Goal: Information Seeking & Learning: Check status

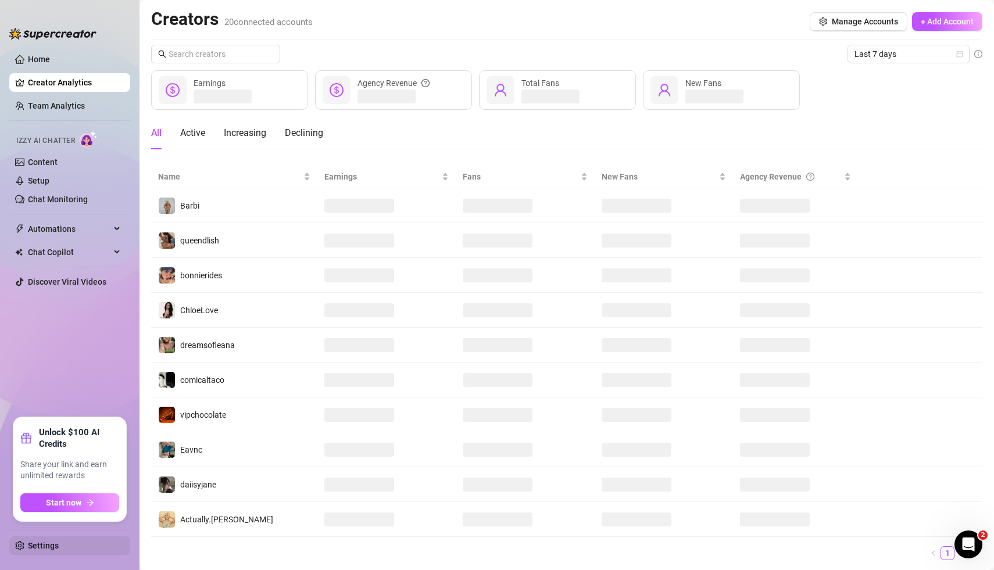
click at [39, 544] on link "Settings" at bounding box center [43, 545] width 31 height 9
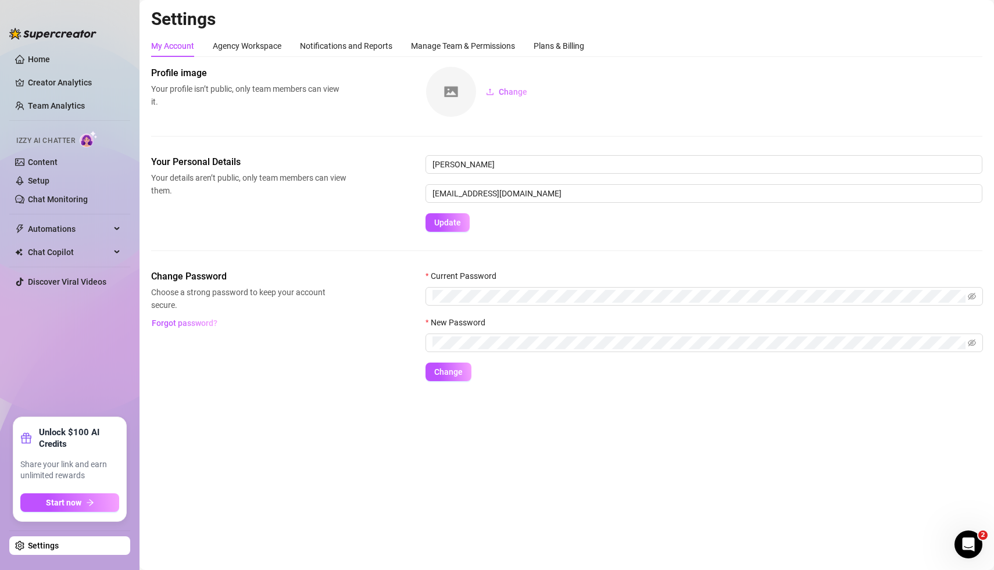
click at [225, 397] on main "Settings My Account Agency Workspace Notifications and Reports Manage Team & Pe…" at bounding box center [566, 285] width 854 height 570
click at [264, 43] on div "Agency Workspace" at bounding box center [247, 46] width 69 height 13
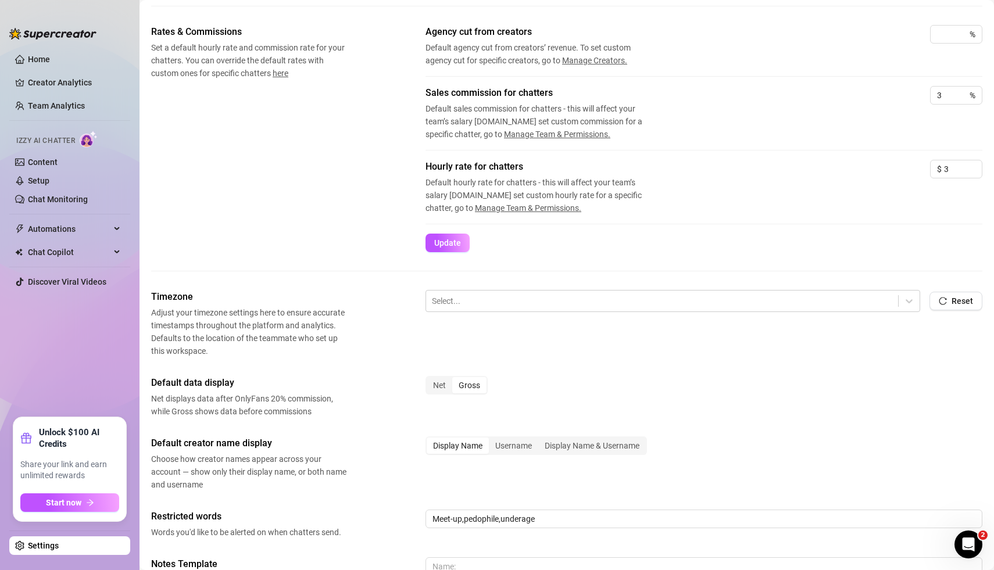
scroll to position [178, 0]
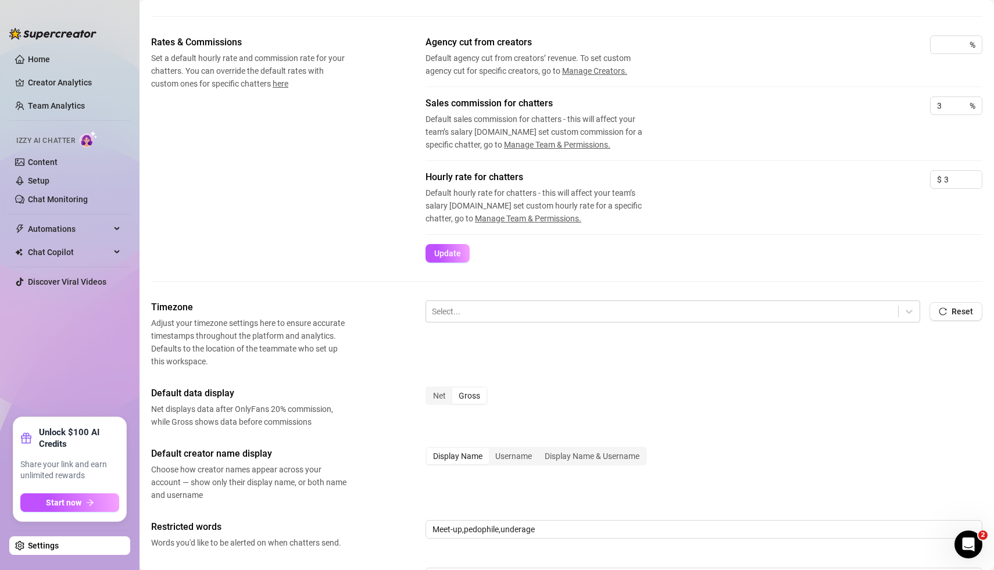
click at [762, 447] on div "Display Name Username Display Name & Username" at bounding box center [703, 461] width 557 height 29
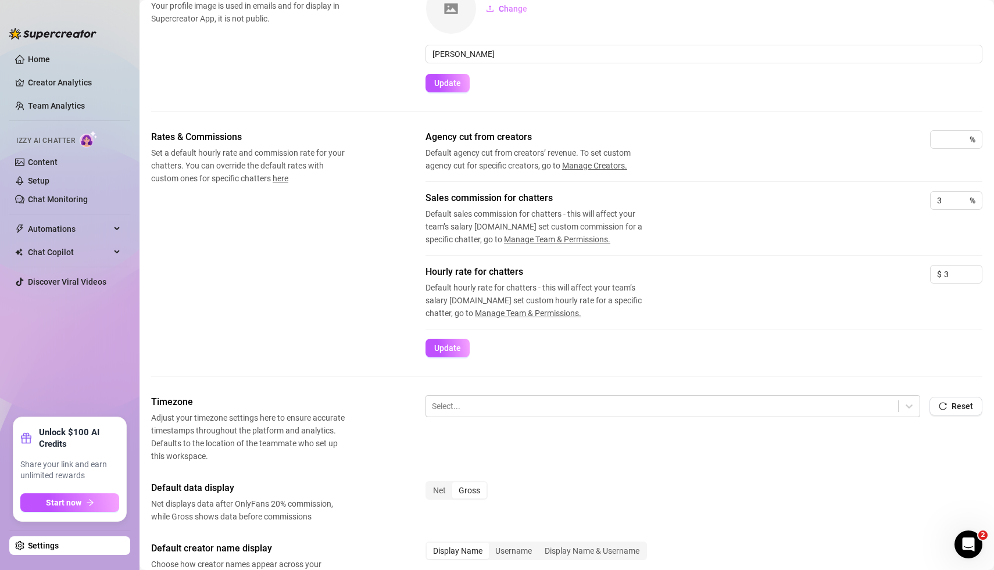
scroll to position [0, 0]
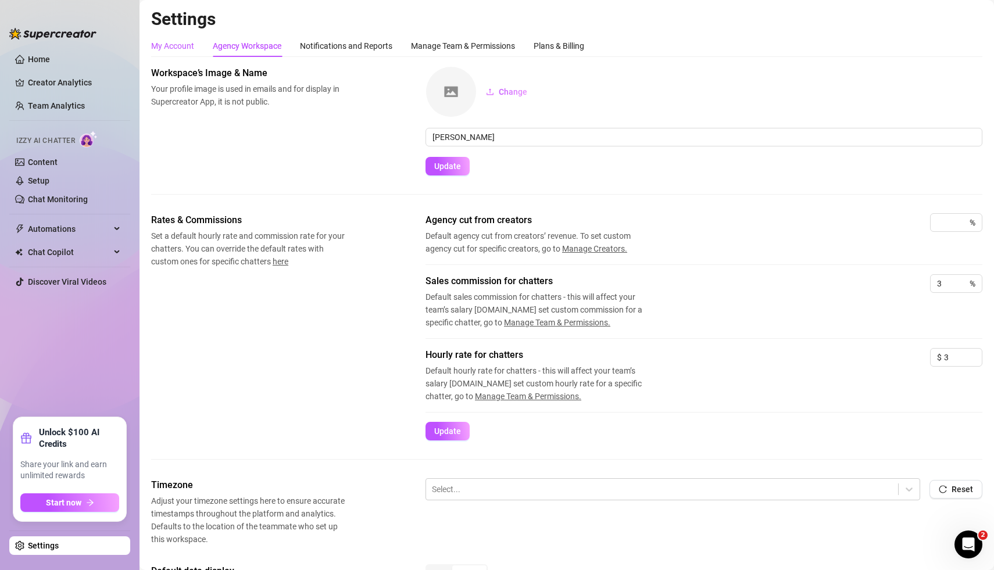
click at [185, 48] on div "My Account" at bounding box center [172, 46] width 43 height 13
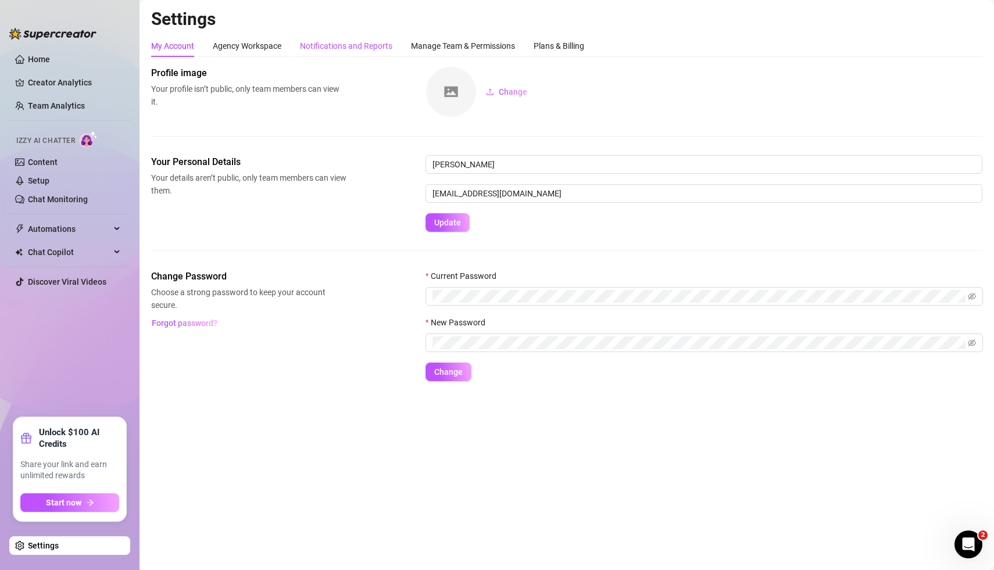
click at [353, 49] on div "Notifications and Reports" at bounding box center [346, 46] width 92 height 13
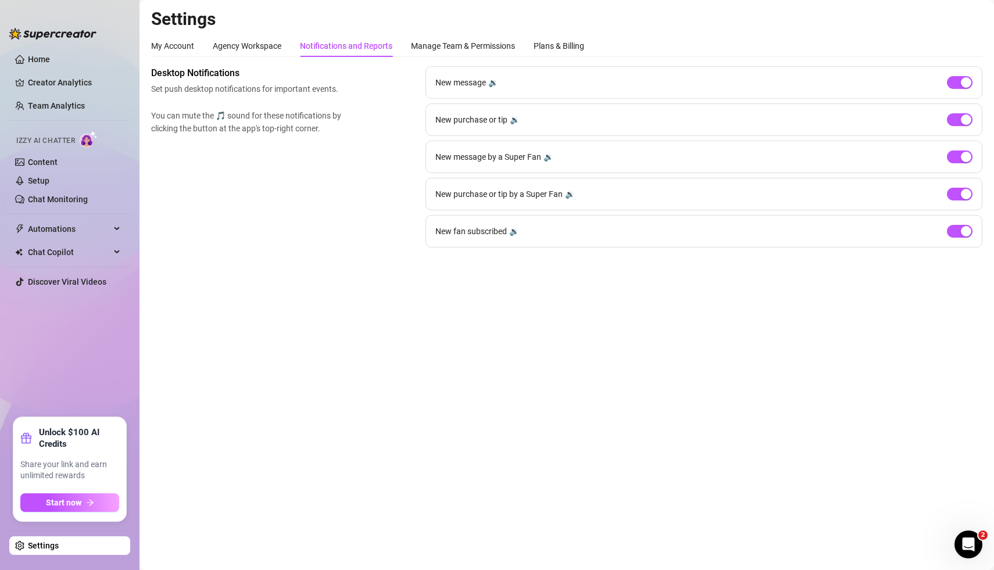
click at [324, 347] on main "Settings My Account Agency Workspace Notifications and Reports Manage Team & Pe…" at bounding box center [566, 285] width 854 height 570
click at [411, 381] on main "Settings My Account Agency Workspace Notifications and Reports Manage Team & Pe…" at bounding box center [566, 285] width 854 height 570
click at [250, 51] on div "Agency Workspace" at bounding box center [247, 46] width 69 height 13
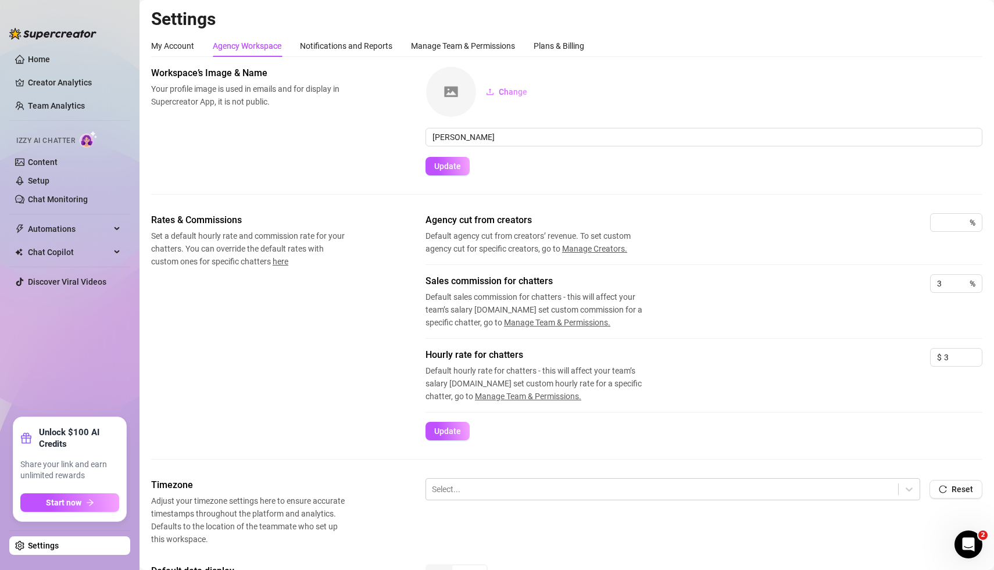
click at [240, 367] on div "Rates & Commissions Set a default hourly rate and commission rate for your chat…" at bounding box center [566, 326] width 831 height 227
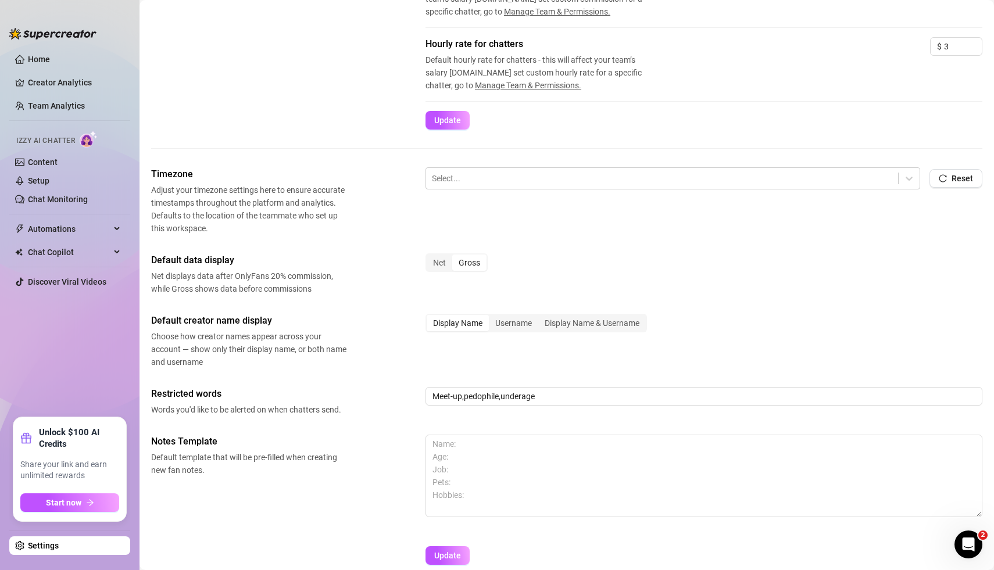
scroll to position [321, 0]
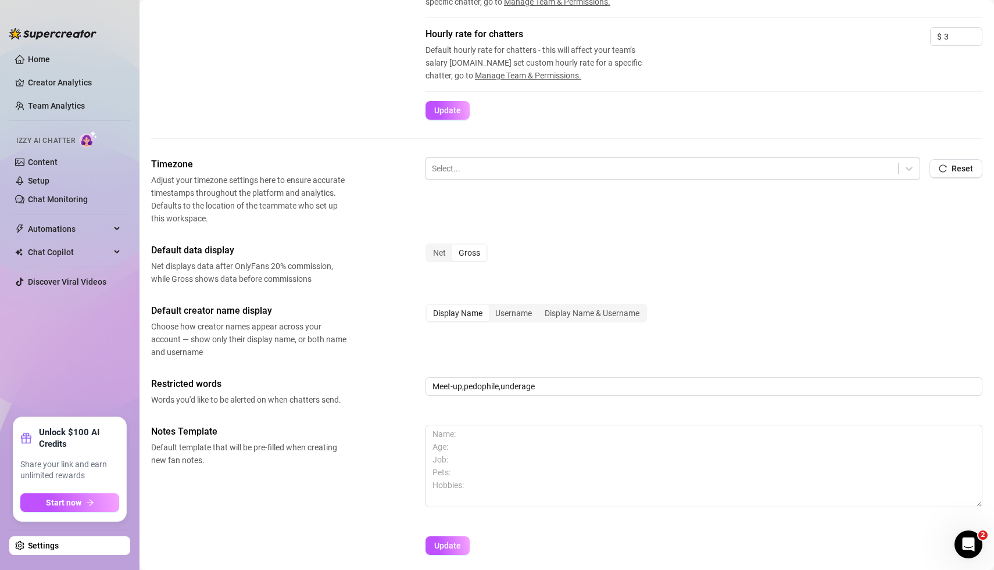
click at [271, 120] on div "Rates & Commissions Set a default hourly rate and commission rate for your chat…" at bounding box center [566, 25] width 831 height 265
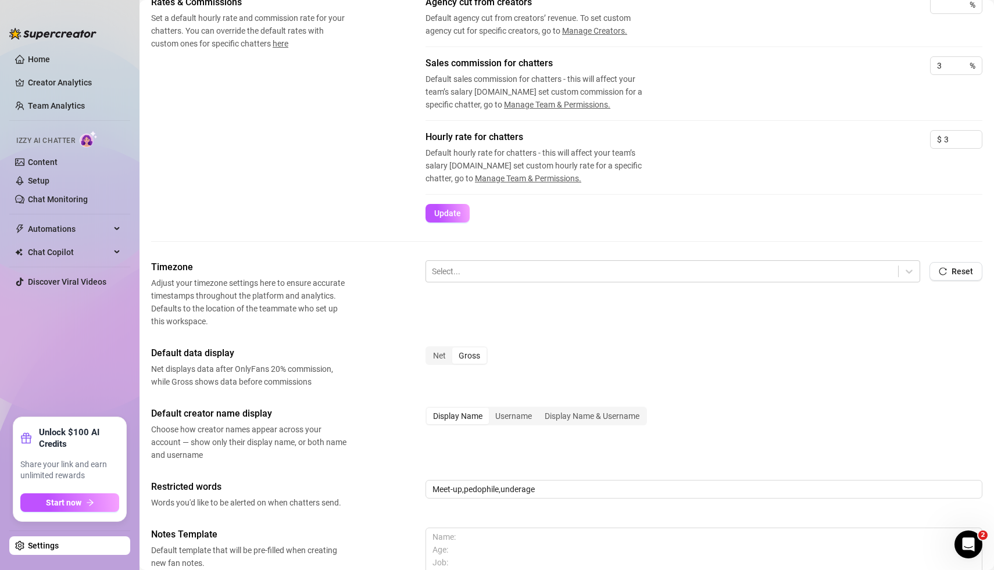
scroll to position [0, 0]
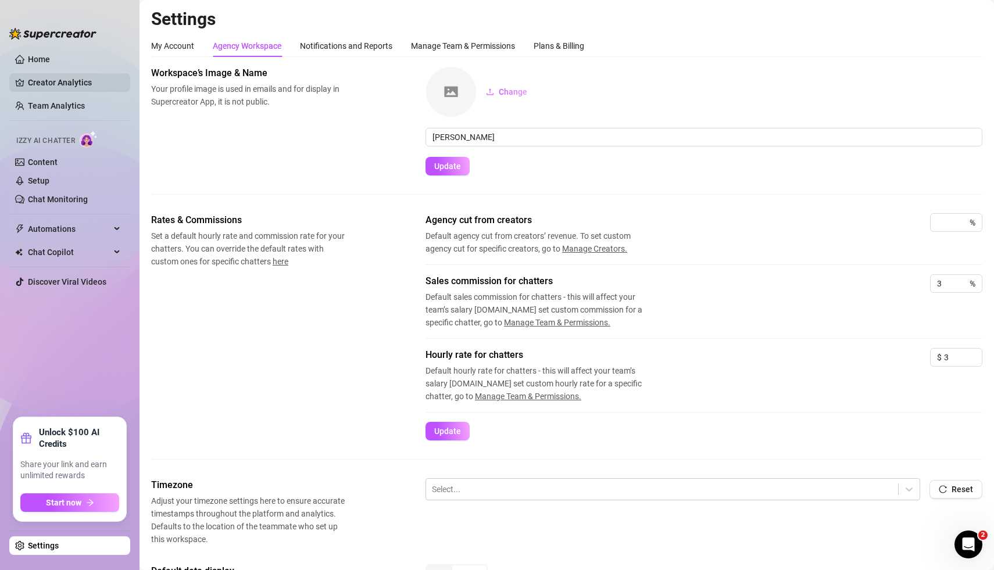
click at [69, 87] on link "Creator Analytics" at bounding box center [74, 82] width 93 height 19
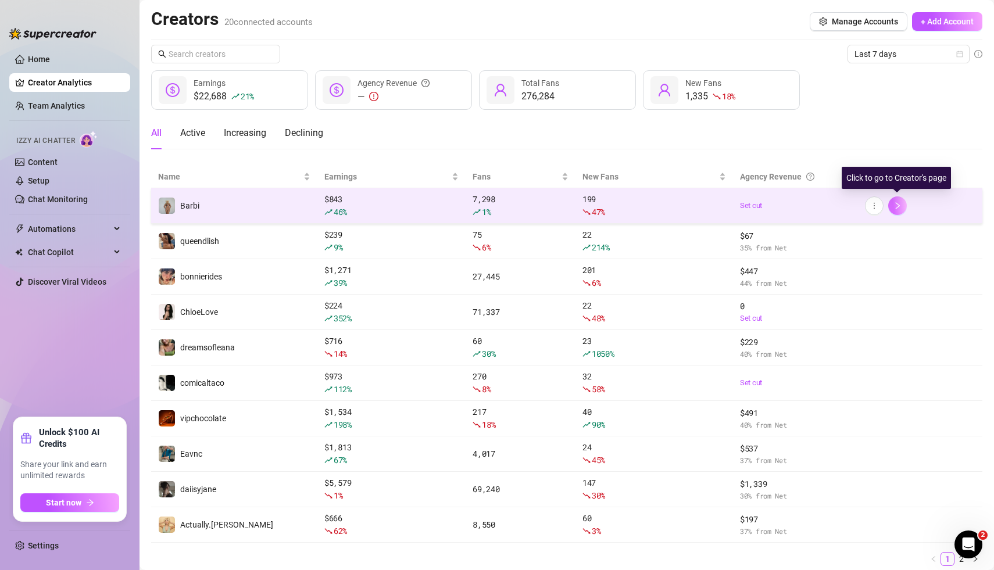
click at [894, 208] on icon "right" at bounding box center [897, 206] width 8 height 8
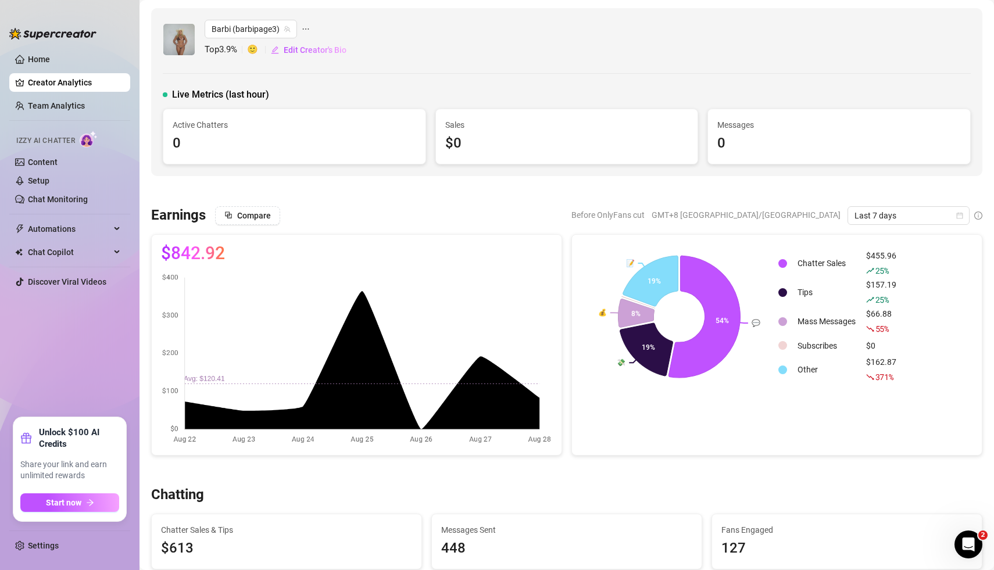
click at [598, 85] on div "Barbi (barbipage3) Top 3.9 % 🙂 Edit Creator's Bio Live Metrics (last hour) Acti…" at bounding box center [566, 92] width 831 height 168
click at [38, 550] on link "Settings" at bounding box center [43, 545] width 31 height 9
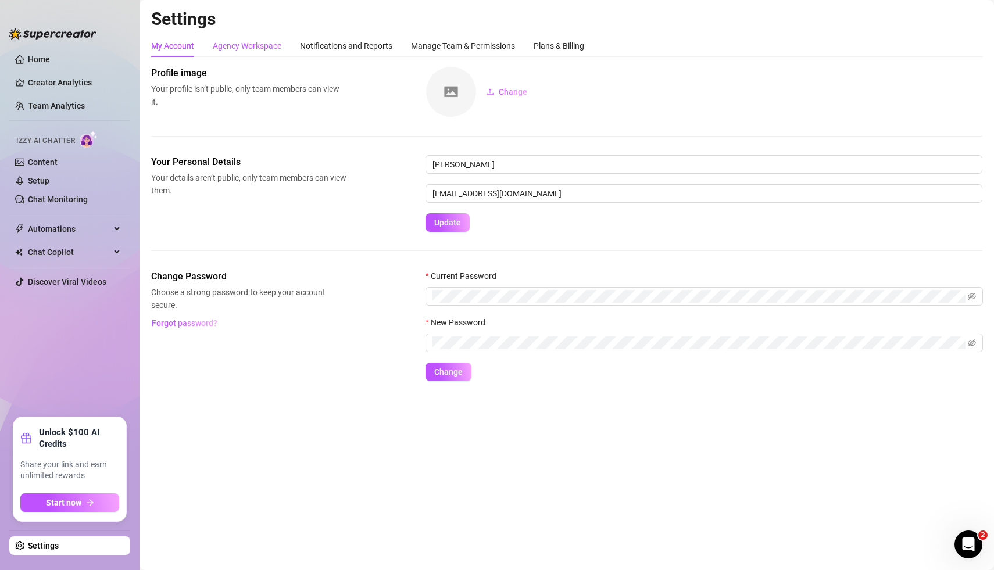
click at [266, 47] on div "Agency Workspace" at bounding box center [247, 46] width 69 height 13
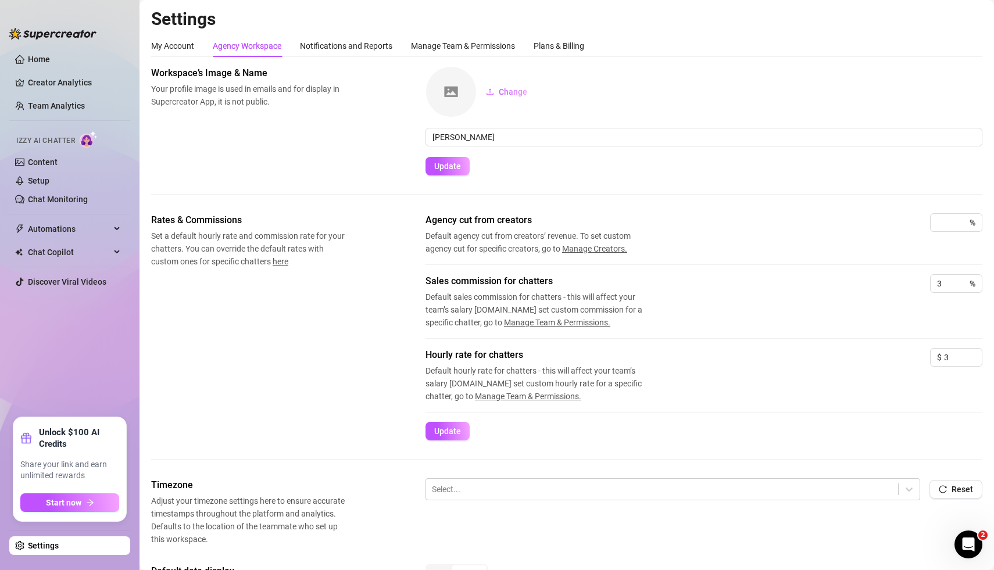
click at [322, 370] on div "Rates & Commissions Set a default hourly rate and commission rate for your chat…" at bounding box center [566, 326] width 831 height 227
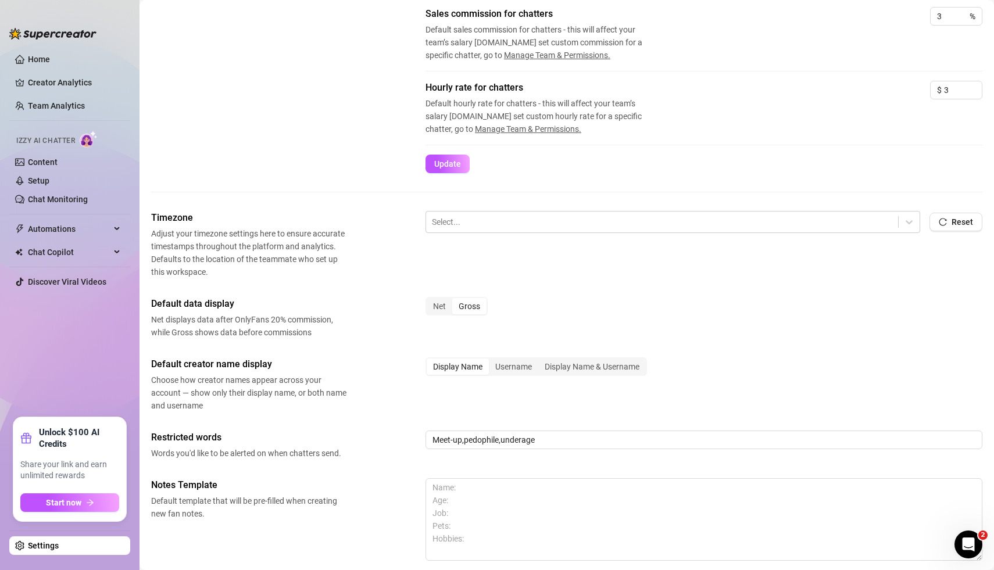
scroll to position [311, 0]
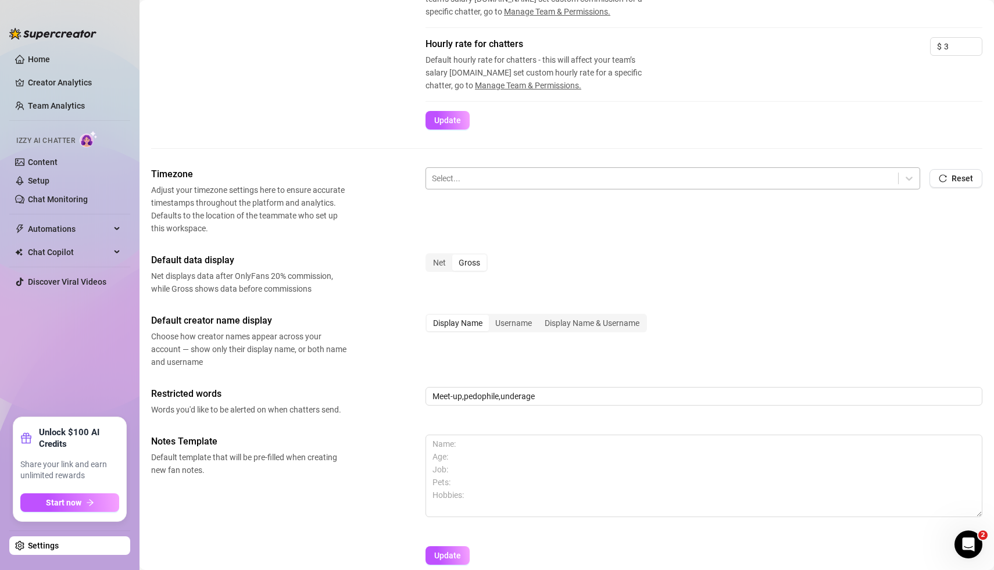
click at [464, 182] on div at bounding box center [662, 178] width 460 height 15
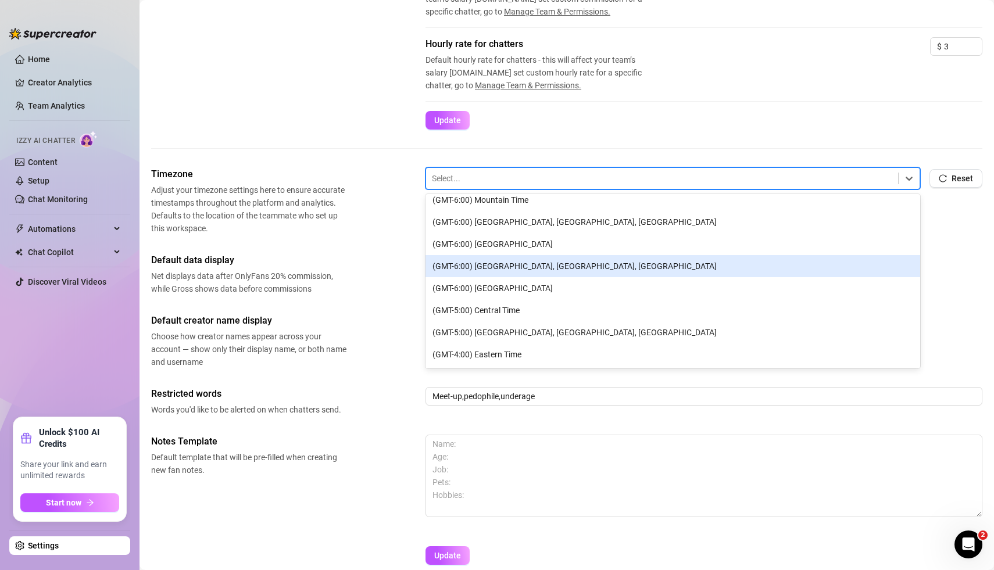
scroll to position [166, 0]
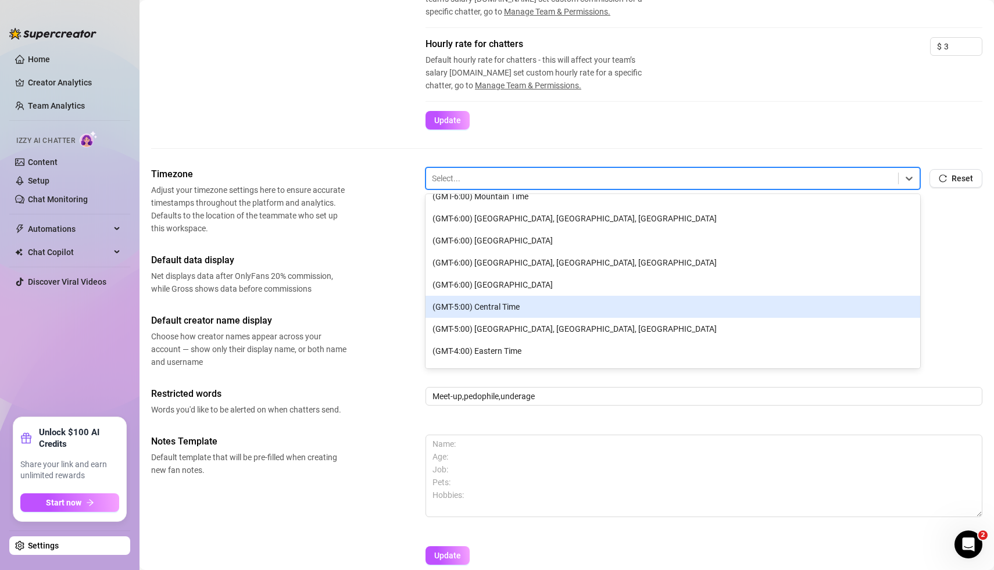
click at [483, 307] on div "(GMT-5:00) Central Time" at bounding box center [672, 307] width 494 height 22
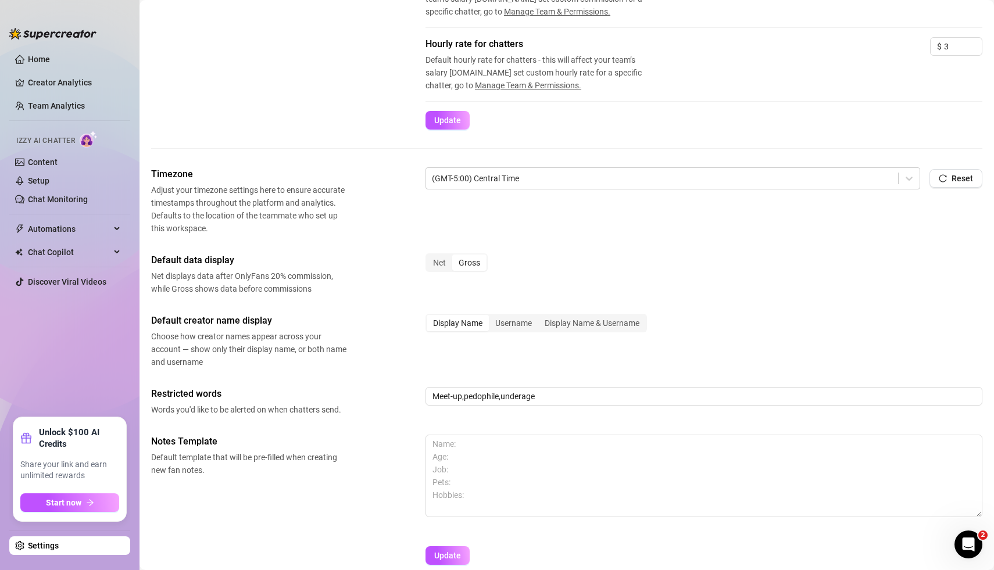
click at [793, 291] on div "Default data display Net displays data after OnlyFans 20% commission, while Gro…" at bounding box center [566, 274] width 831 height 42
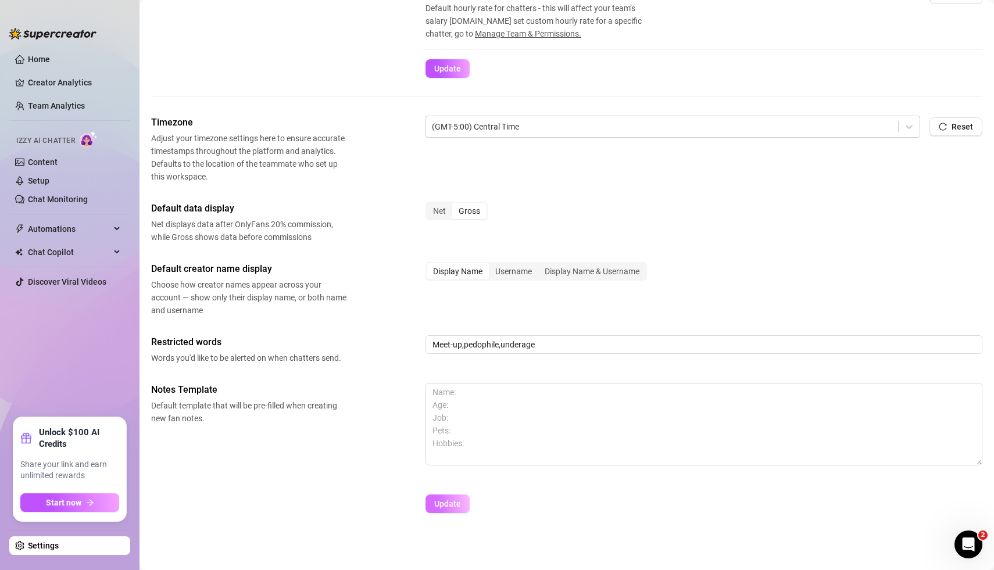
click at [446, 505] on span "Update" at bounding box center [447, 503] width 27 height 9
click at [263, 486] on div "Timezone Adjust your timezone settings here to ensure accurate timestamps throu…" at bounding box center [566, 320] width 831 height 408
click at [66, 80] on link "Creator Analytics" at bounding box center [74, 82] width 93 height 19
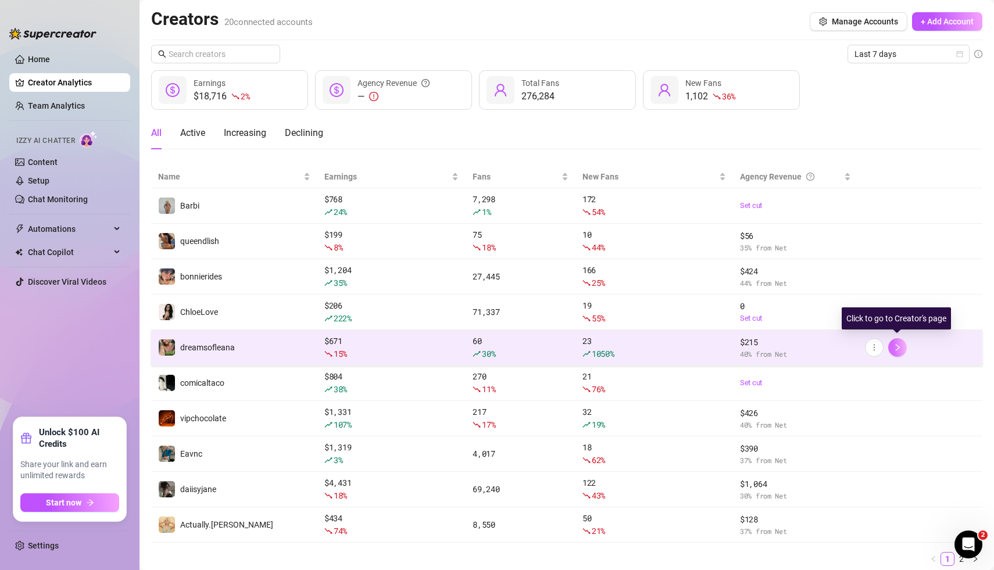
click at [899, 345] on icon "right" at bounding box center [897, 347] width 4 height 7
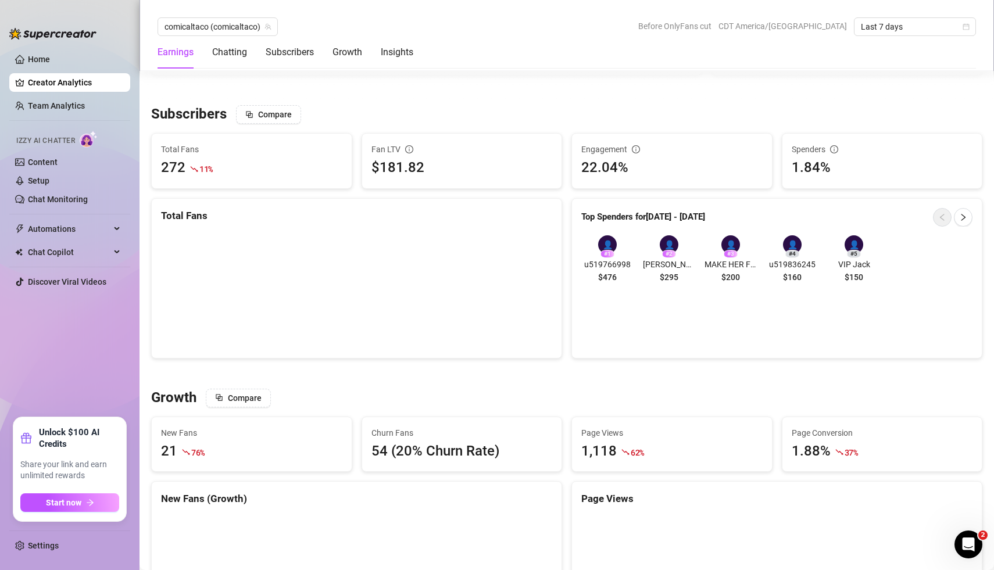
scroll to position [828, 0]
click at [961, 220] on icon "right" at bounding box center [963, 218] width 8 height 8
click at [946, 216] on button "button" at bounding box center [942, 218] width 19 height 19
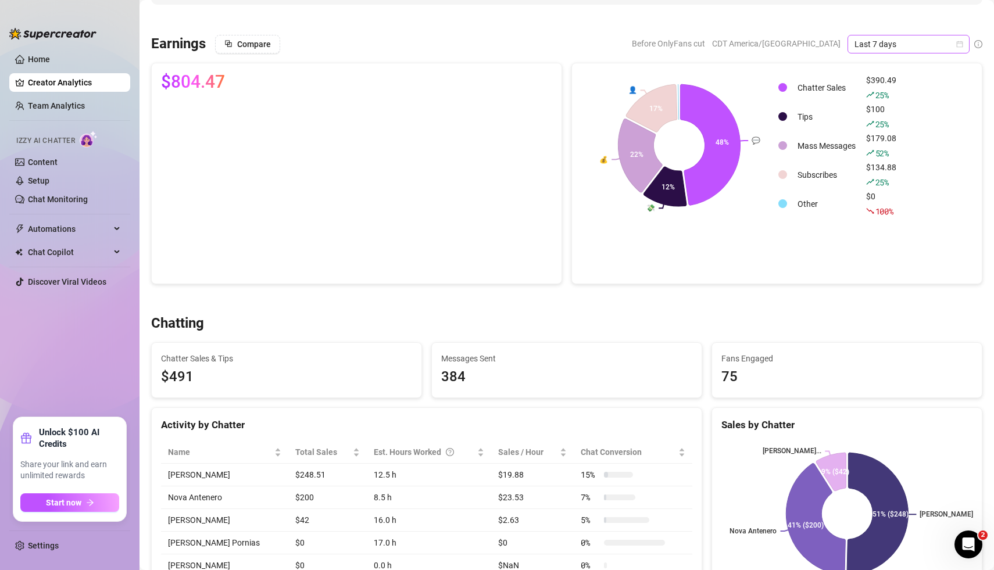
scroll to position [62, 0]
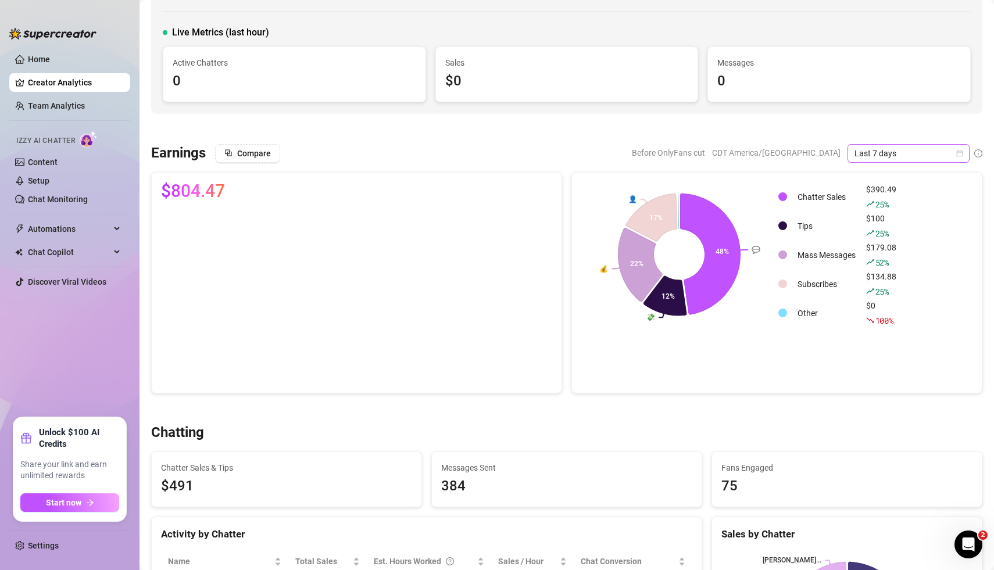
click at [963, 153] on div "Last 7 days" at bounding box center [908, 153] width 122 height 19
click at [974, 110] on div "comicaltaco (comicaltaco) Top 5.6 % 🙂 Edit Creator's Bio Live Metrics (last hou…" at bounding box center [566, 30] width 831 height 168
click at [962, 150] on icon "calendar" at bounding box center [959, 153] width 7 height 7
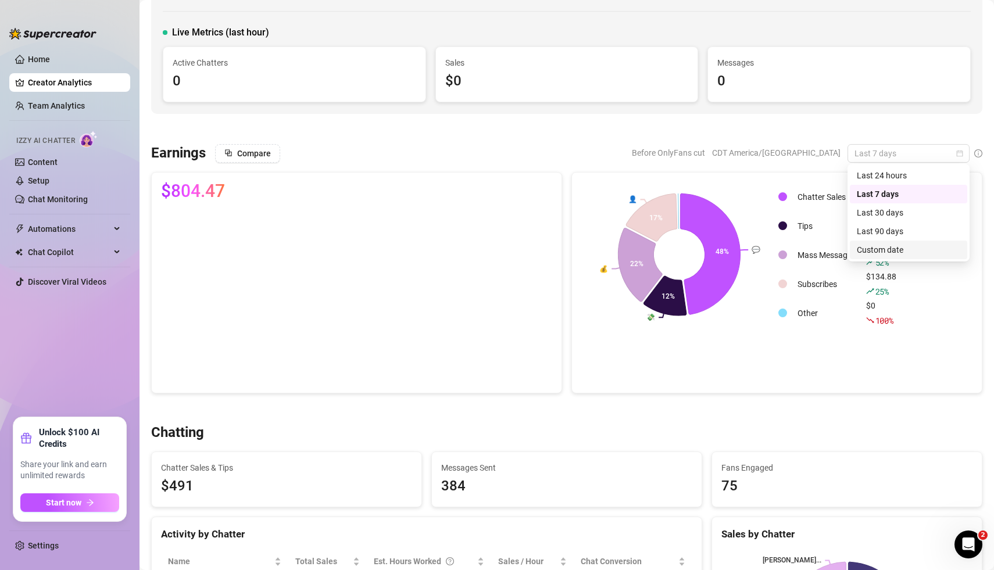
click at [892, 250] on div "Custom date" at bounding box center [907, 249] width 103 height 13
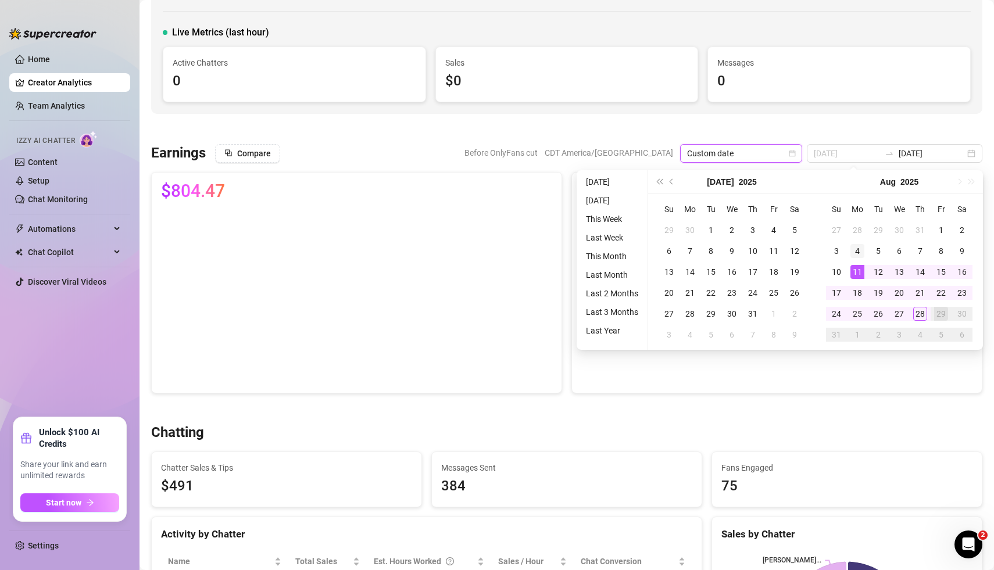
type input "[DATE]"
click at [857, 249] on div "4" at bounding box center [857, 251] width 14 height 14
type input "[DATE]"
click at [837, 315] on div "24" at bounding box center [836, 314] width 14 height 14
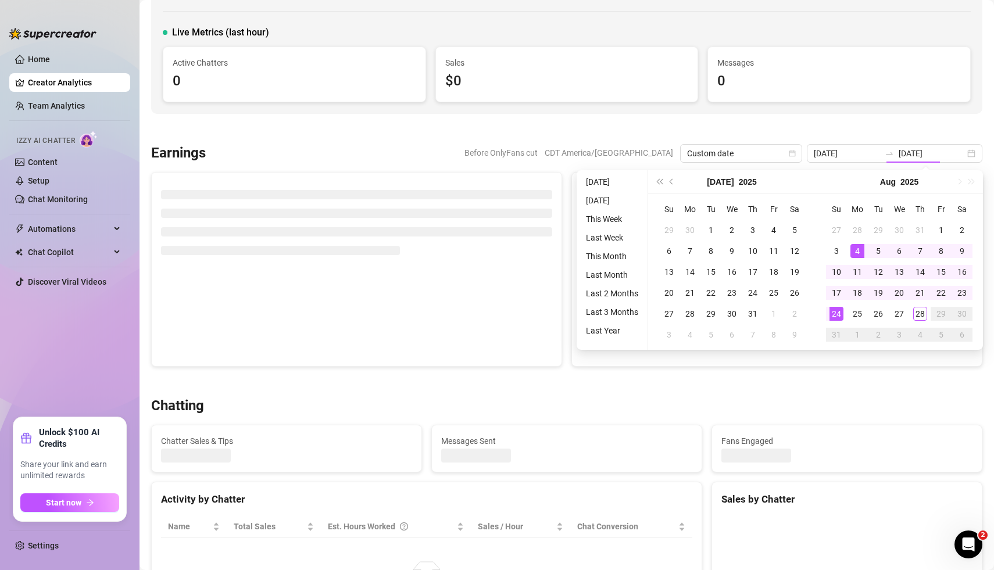
type input "[DATE]"
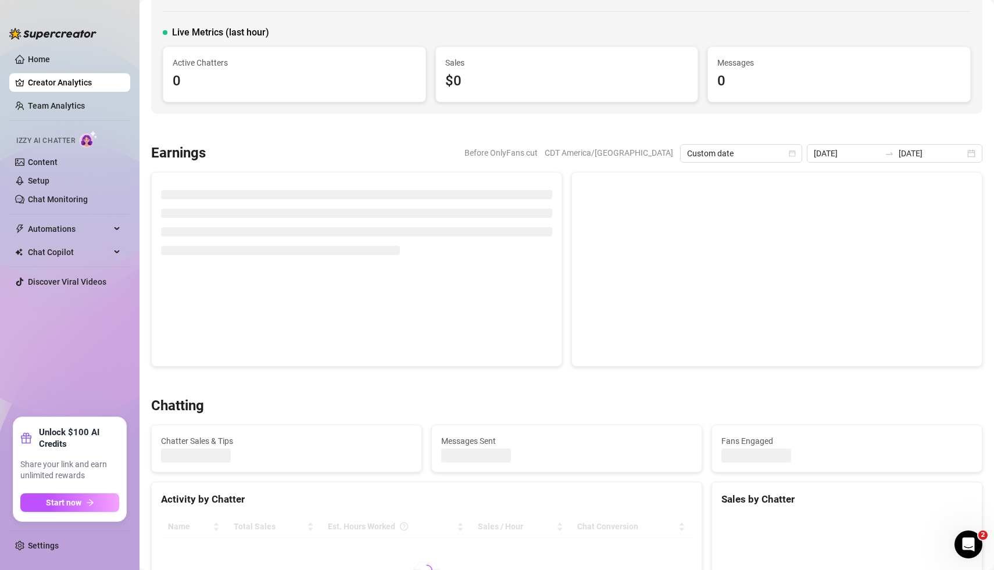
click at [840, 127] on div at bounding box center [566, 129] width 831 height 12
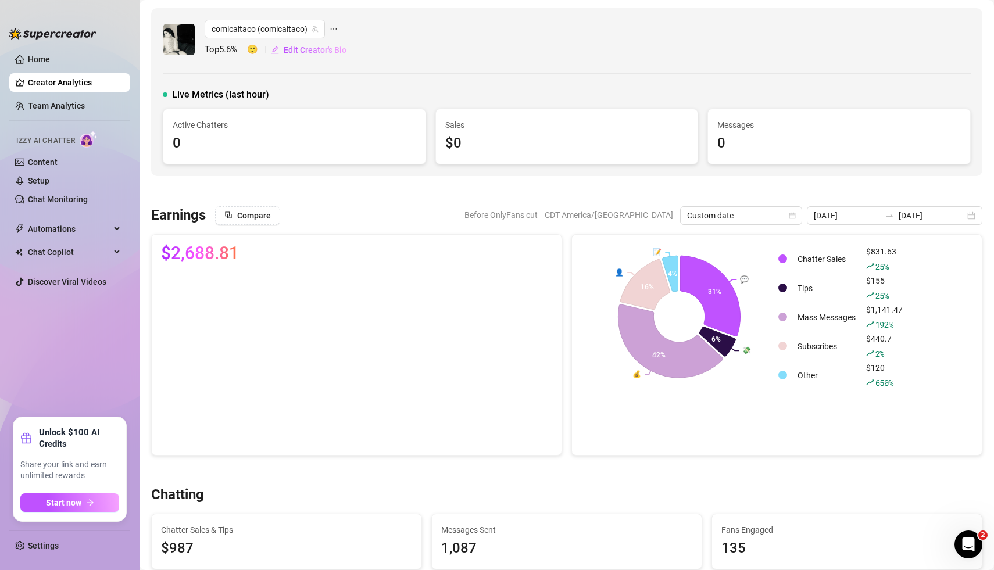
scroll to position [0, 0]
click at [444, 173] on div "comicaltaco (comicaltaco) Top 5.6 % 🙂 Edit Creator's Bio Live Metrics (last hou…" at bounding box center [566, 92] width 831 height 168
click at [974, 218] on div "[DATE] [DATE]" at bounding box center [893, 215] width 175 height 19
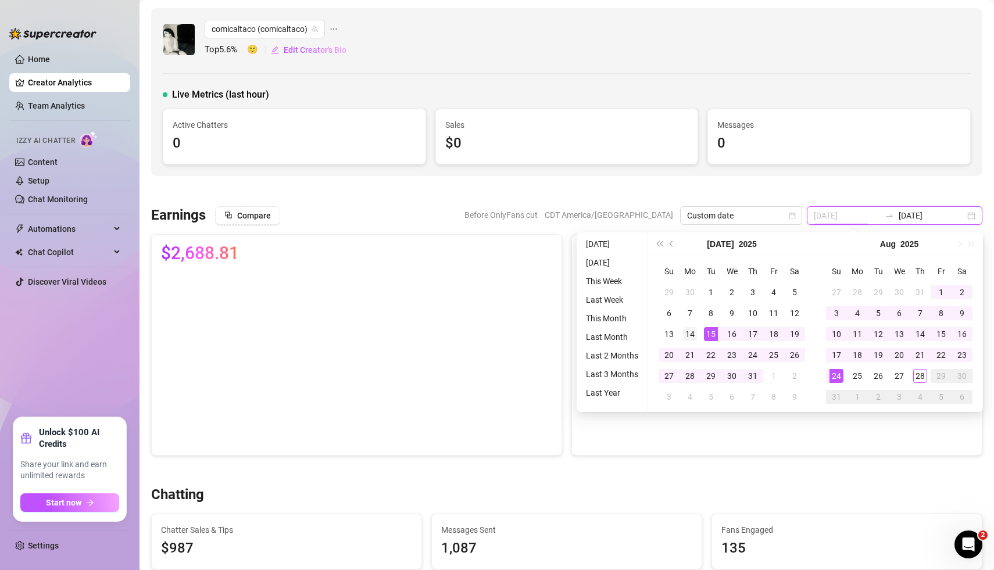
type input "[DATE]"
click at [691, 334] on div "14" at bounding box center [690, 334] width 14 height 14
type input "[DATE]"
click at [835, 312] on div "3" at bounding box center [836, 313] width 14 height 14
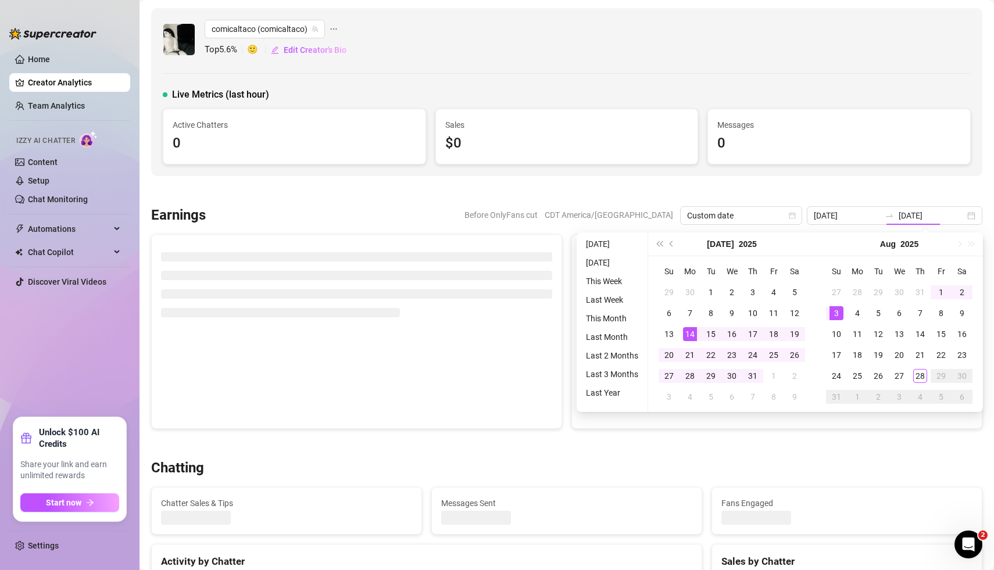
type input "[DATE]"
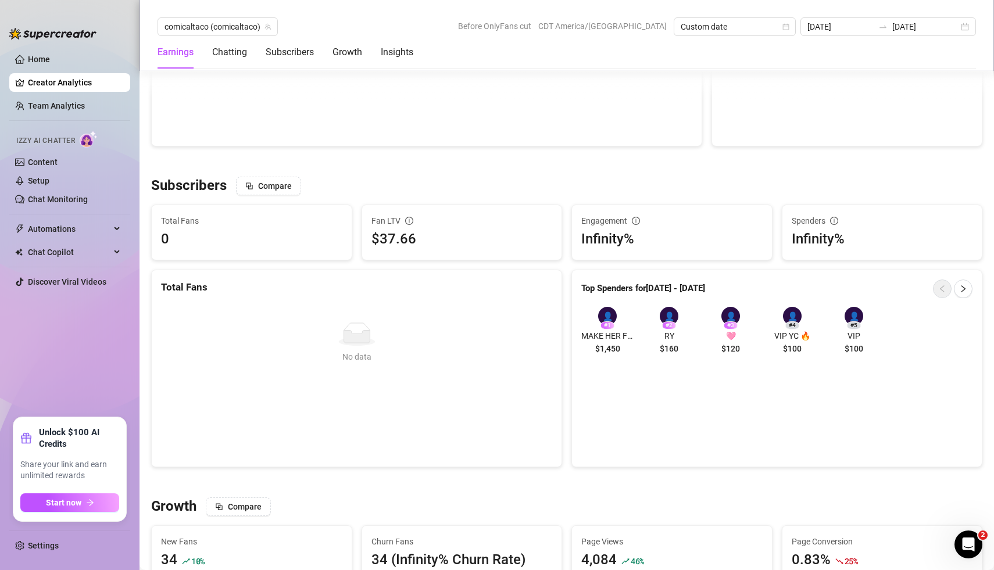
scroll to position [633, 0]
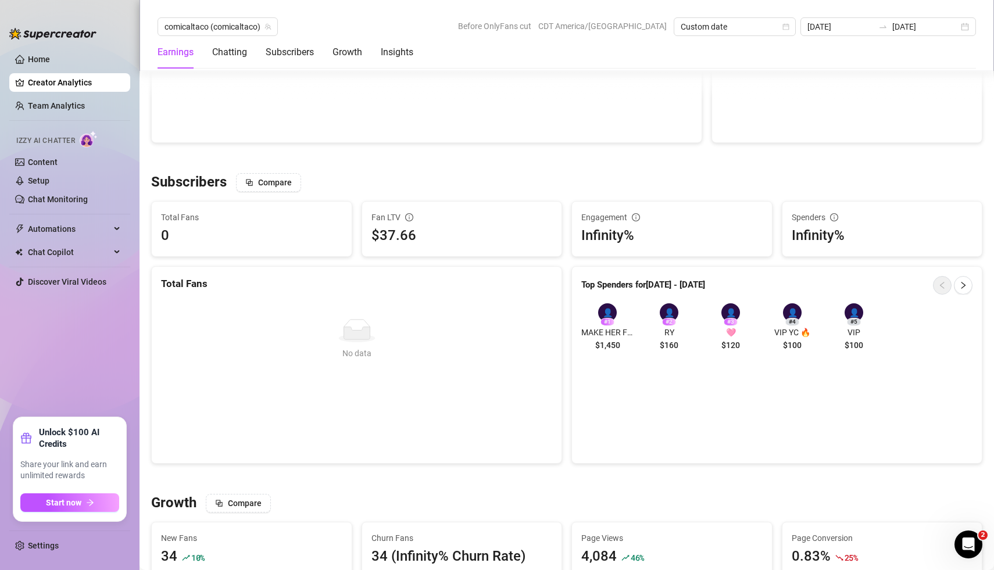
click at [532, 186] on div "Subscribers Compare" at bounding box center [566, 182] width 831 height 19
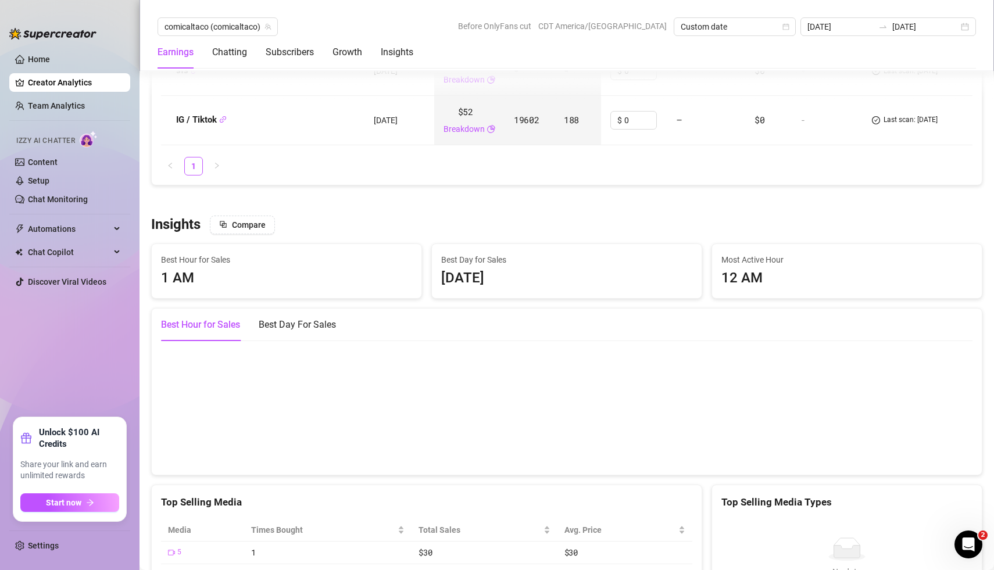
scroll to position [1607, 0]
